Goal: Information Seeking & Learning: Check status

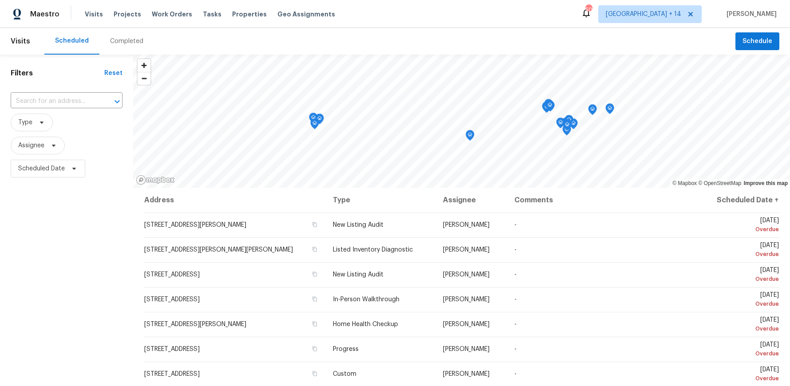
click at [127, 6] on div "Visits Projects Work Orders Tasks Properties Geo Assignments" at bounding box center [215, 14] width 261 height 18
click at [124, 12] on span "Projects" at bounding box center [128, 14] width 28 height 9
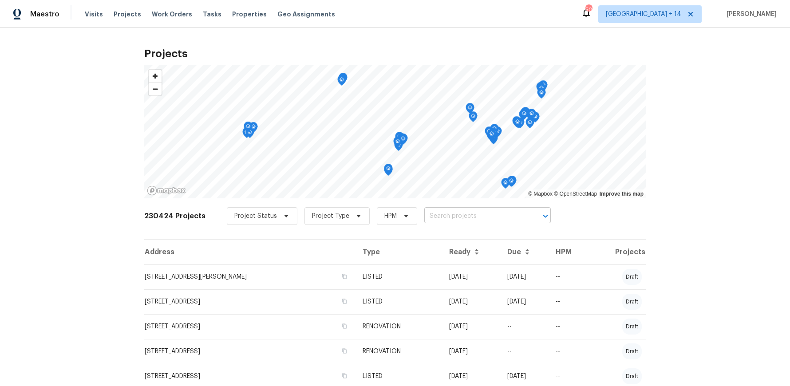
click at [424, 217] on input "text" at bounding box center [475, 216] width 102 height 14
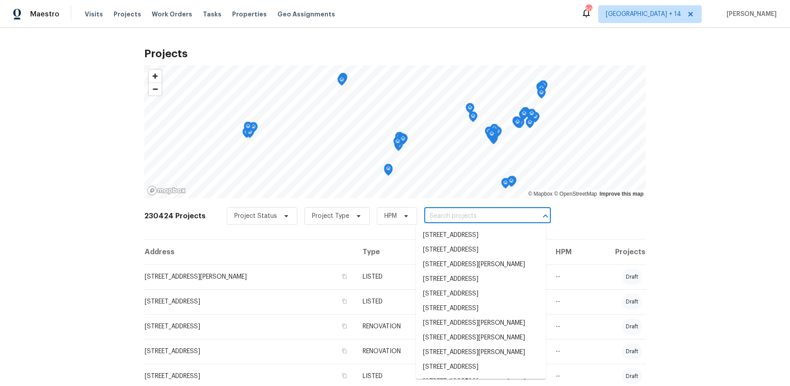
paste input "[STREET_ADDRESS]"
type input "[STREET_ADDRESS]"
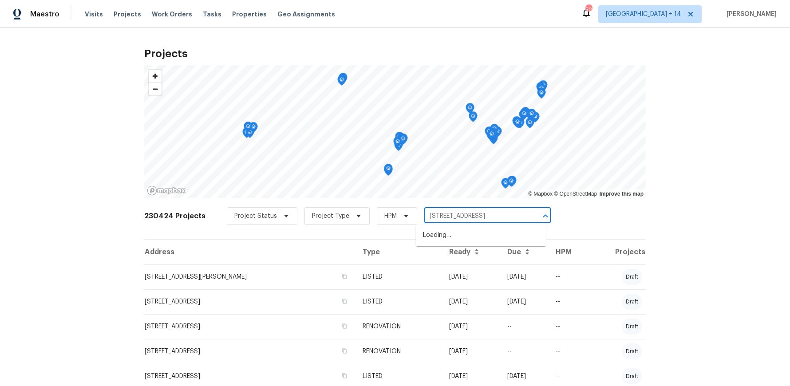
scroll to position [0, 31]
click at [454, 235] on li "[STREET_ADDRESS]" at bounding box center [481, 235] width 130 height 15
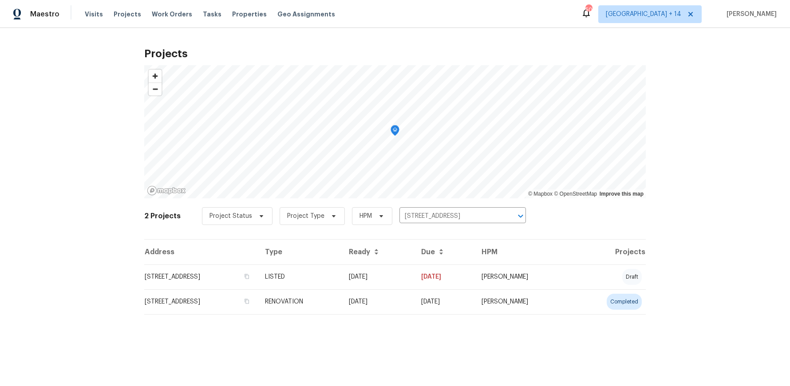
click at [342, 304] on td "RENOVATION" at bounding box center [300, 301] width 84 height 25
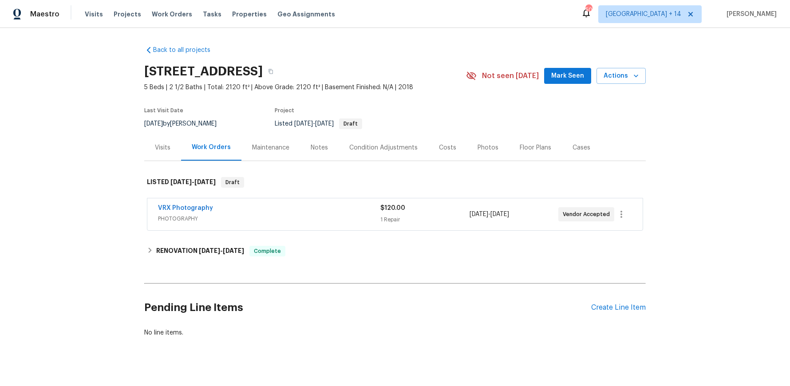
click at [282, 146] on div "Maintenance" at bounding box center [270, 147] width 37 height 9
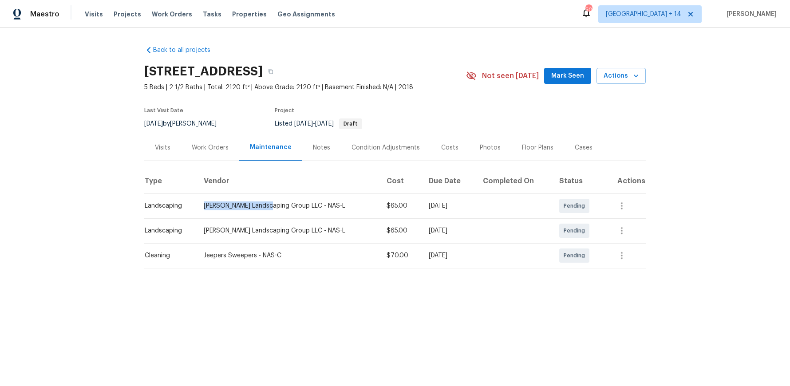
drag, startPoint x: 270, startPoint y: 205, endPoint x: 196, endPoint y: 209, distance: 73.7
click at [196, 209] on tr "Landscaping [PERSON_NAME] Landscaping Group LLC - NAS-L $65.00 [DATE] Pending" at bounding box center [394, 205] width 501 height 25
copy tr "[PERSON_NAME] Landscaping"
